Goal: Transaction & Acquisition: Purchase product/service

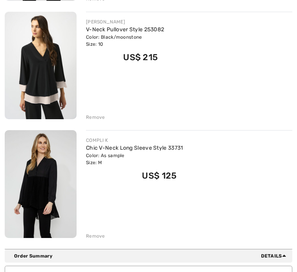
scroll to position [466, 0]
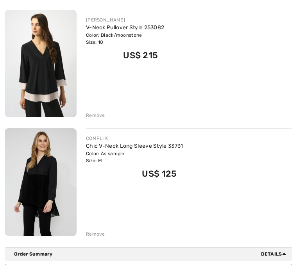
click at [37, 82] on img at bounding box center [41, 64] width 72 height 108
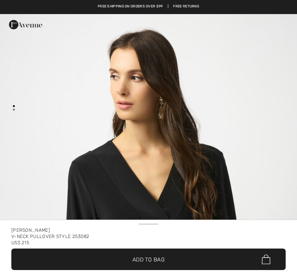
checkbox input "true"
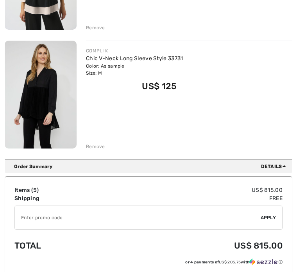
scroll to position [554, 0]
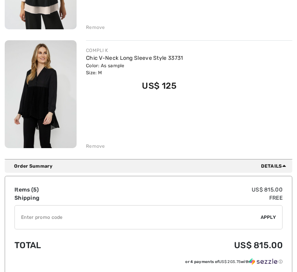
click at [47, 218] on input "TEXT" at bounding box center [138, 216] width 246 height 23
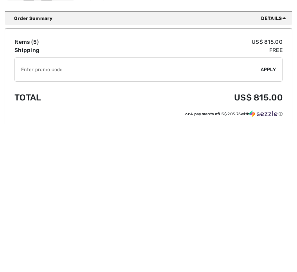
scroll to position [702, 0]
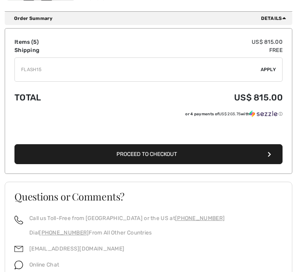
type input "FLASH15"
click at [268, 70] on span "Apply" at bounding box center [269, 69] width 16 height 7
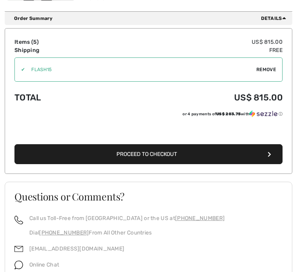
click at [239, 157] on button "Proceed to Checkout" at bounding box center [148, 154] width 268 height 20
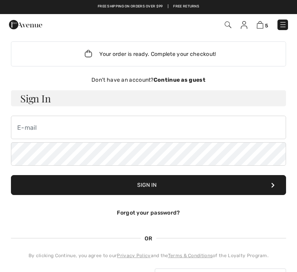
click at [264, 36] on div "Your order is ready. Complete your checkout! Don't have an account? Continue as…" at bounding box center [148, 167] width 287 height 264
click at [258, 30] on div "5 Checkout" at bounding box center [209, 25] width 170 height 16
click at [268, 28] on span "5" at bounding box center [266, 26] width 3 height 6
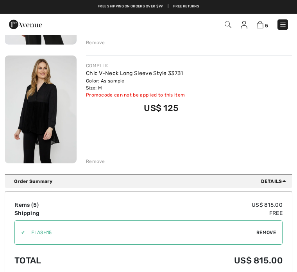
scroll to position [539, 0]
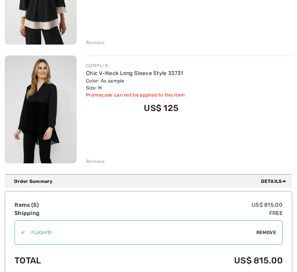
click at [46, 120] on img at bounding box center [41, 109] width 72 height 108
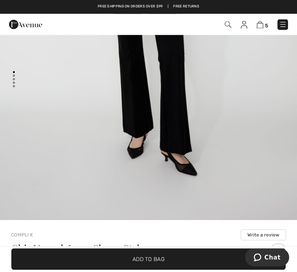
scroll to position [18, 0]
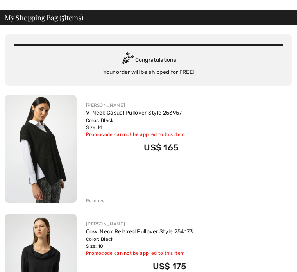
scroll to position [29, 0]
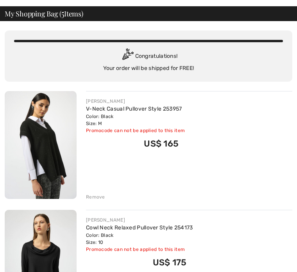
click at [262, 116] on div "[PERSON_NAME] V-Neck Casual Pullover Style 253957 Color: Black Size: M Final Sa…" at bounding box center [189, 124] width 206 height 52
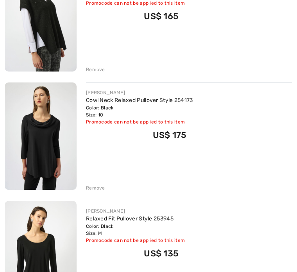
scroll to position [166, 0]
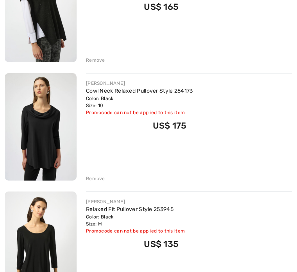
click at [43, 132] on img at bounding box center [41, 127] width 72 height 108
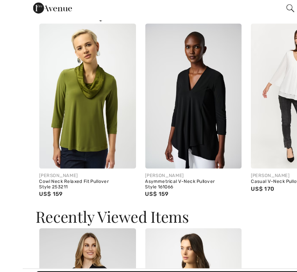
scroll to position [751, 0]
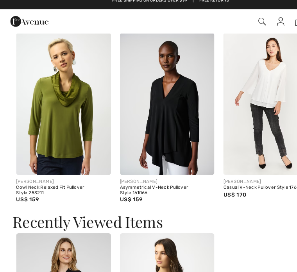
click at [68, 151] on img at bounding box center [55, 96] width 82 height 123
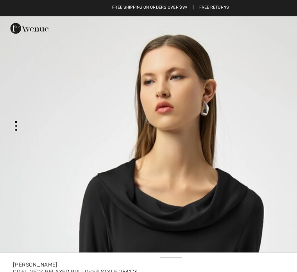
click at [237, 34] on div "5 Checkout 1 review" at bounding box center [148, 24] width 297 height 21
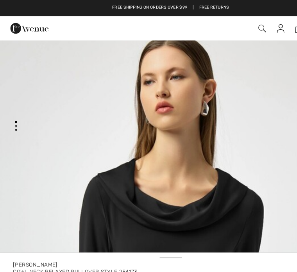
click at [247, 24] on img at bounding box center [244, 25] width 7 height 8
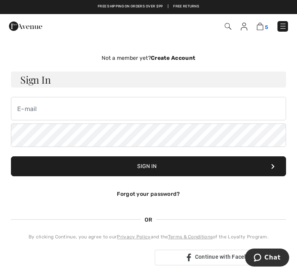
click at [257, 29] on img at bounding box center [260, 26] width 7 height 7
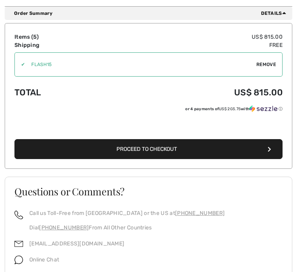
scroll to position [709, 0]
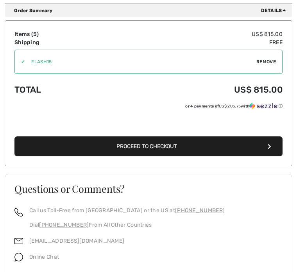
click at [215, 148] on button "Proceed to Checkout" at bounding box center [148, 147] width 268 height 20
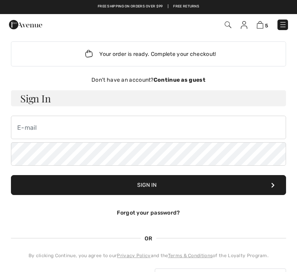
click at [187, 81] on strong "Continue as guest" at bounding box center [180, 80] width 52 height 7
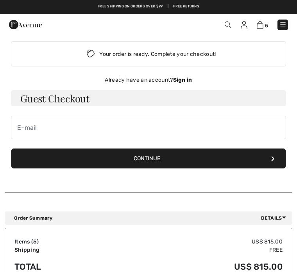
click at [271, 161] on button "Continue" at bounding box center [148, 158] width 275 height 20
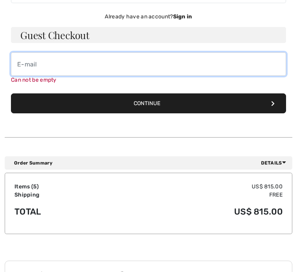
click at [37, 70] on input "email" at bounding box center [148, 63] width 275 height 23
type input "[EMAIL_ADDRESS][DOMAIN_NAME]"
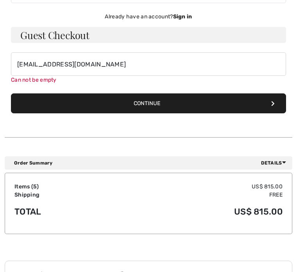
click at [162, 106] on button "Continue" at bounding box center [148, 104] width 275 height 20
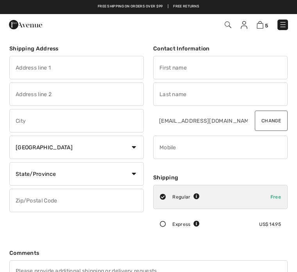
click at [92, 68] on input "text" at bounding box center [76, 67] width 134 height 23
type input "2092 Valley Road NW"
click at [52, 119] on input "text" at bounding box center [76, 120] width 134 height 23
type input "Kalkaska"
click at [136, 181] on select "State/Province Alberta British Columbia Manitoba New Brunswick Newfoundland and…" at bounding box center [76, 173] width 134 height 23
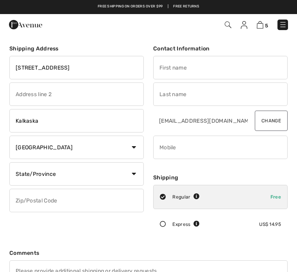
click at [135, 173] on select "State/Province Alberta British Columbia Manitoba New Brunswick Newfoundland and…" at bounding box center [76, 173] width 134 height 23
click at [227, 65] on input "text" at bounding box center [220, 67] width 134 height 23
type input "Melanie"
click at [175, 99] on input "text" at bounding box center [220, 93] width 134 height 23
type input "Vergote"
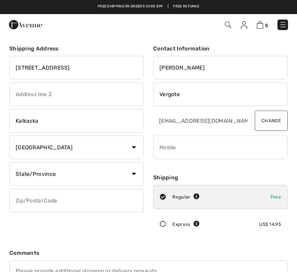
click at [216, 150] on input "phone" at bounding box center [220, 147] width 134 height 23
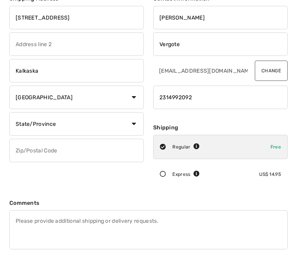
scroll to position [34, 0]
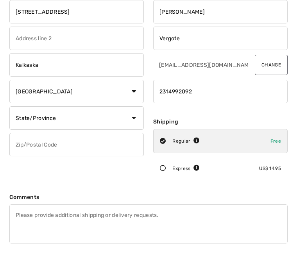
type input "2314992092"
click at [72, 154] on input "text" at bounding box center [76, 165] width 134 height 23
type input "49646"
click at [133, 128] on select "State/Province Alberta British Columbia Manitoba New Brunswick Newfoundland and…" at bounding box center [76, 139] width 134 height 23
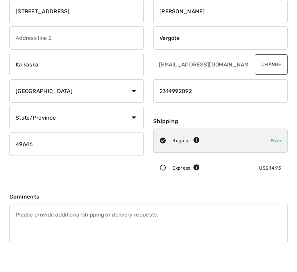
click at [130, 118] on select "State/Province Alberta British Columbia Manitoba New Brunswick Newfoundland and…" at bounding box center [76, 117] width 134 height 23
click at [246, 212] on textarea at bounding box center [148, 223] width 278 height 39
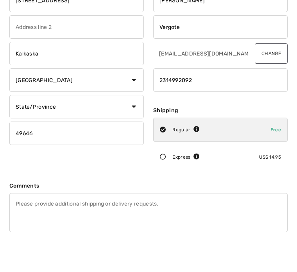
scroll to position [46, 0]
click at [130, 89] on select "Country Canada United States Afghanistan Aland Islands Albania Algeria American…" at bounding box center [76, 100] width 134 height 23
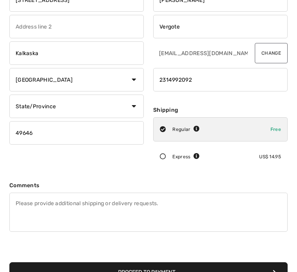
click at [27, 86] on select "Country Canada United States Afghanistan Aland Islands Albania Algeria American…" at bounding box center [76, 79] width 134 height 23
select select "US"
click at [42, 111] on select "State/Province Alabama Alaska American Samoa Arizona Arkansas California Colora…" at bounding box center [76, 106] width 134 height 23
select select "MI"
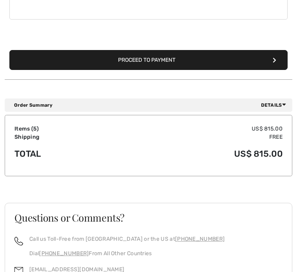
scroll to position [289, 0]
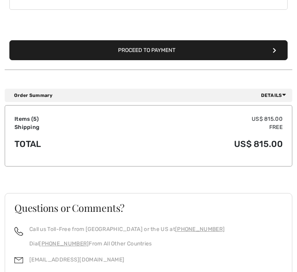
click at [134, 52] on button "Proceed to Payment" at bounding box center [148, 51] width 278 height 20
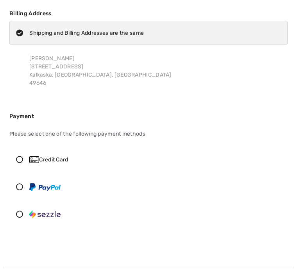
scroll to position [35, 0]
click at [17, 151] on div "Credit Card" at bounding box center [148, 159] width 277 height 23
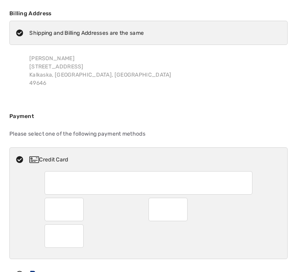
click at [182, 209] on div at bounding box center [167, 209] width 39 height 23
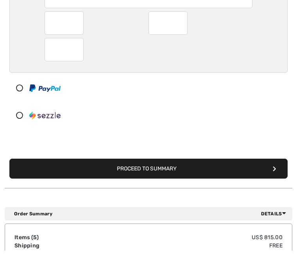
scroll to position [201, 0]
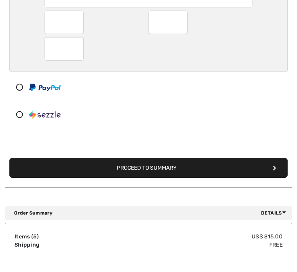
click at [246, 179] on button "Proceed to Summary" at bounding box center [148, 189] width 278 height 20
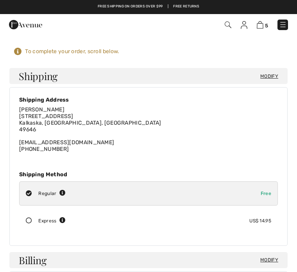
click at [271, 150] on div "Modify Shipping Address [PERSON_NAME] [STREET_ADDRESS] [EMAIL_ADDRESS][DOMAIN_N…" at bounding box center [148, 166] width 278 height 158
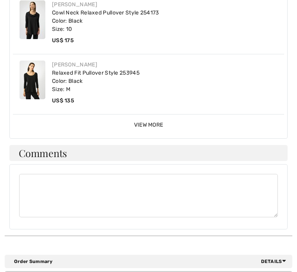
scroll to position [675, 0]
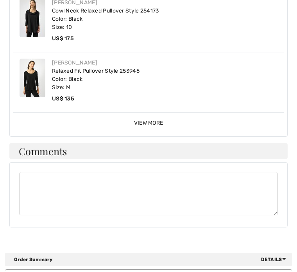
click at [158, 120] on span "View More" at bounding box center [148, 123] width 29 height 7
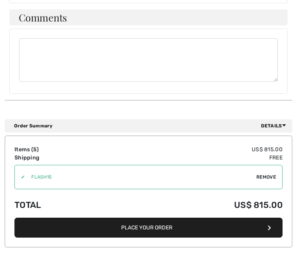
click at [166, 221] on button "Place Your Order" at bounding box center [148, 228] width 268 height 20
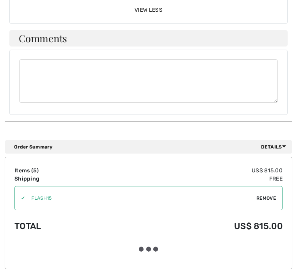
scroll to position [929, 0]
